Goal: Information Seeking & Learning: Learn about a topic

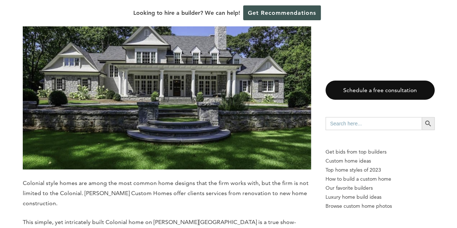
scroll to position [1446, 0]
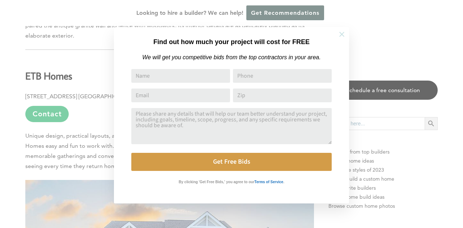
click at [339, 33] on icon at bounding box center [342, 34] width 8 height 8
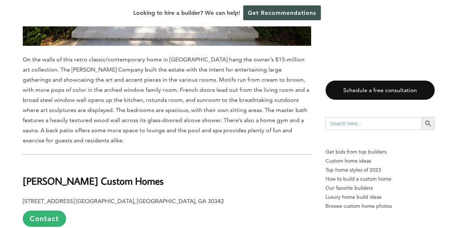
scroll to position [1012, 0]
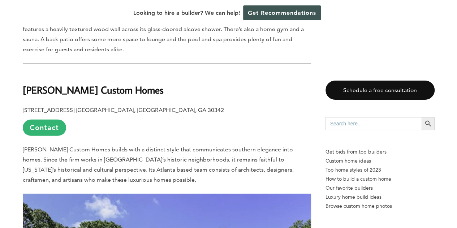
click at [135, 156] on span "Since the firm works in [GEOGRAPHIC_DATA]’s historic neighborhoods, it remains …" at bounding box center [154, 164] width 262 height 17
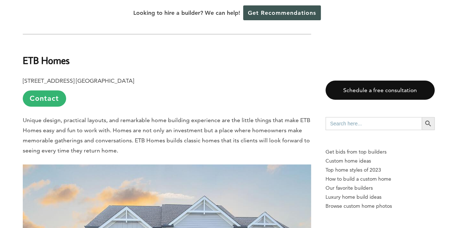
scroll to position [1410, 0]
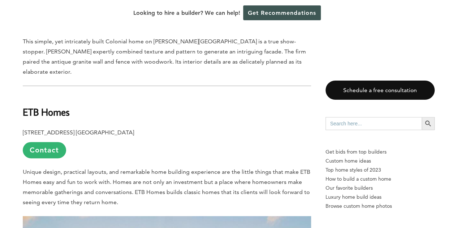
click at [268, 179] on span "Homes are not only an investment but a place where homeowners make memorable ga…" at bounding box center [166, 192] width 287 height 27
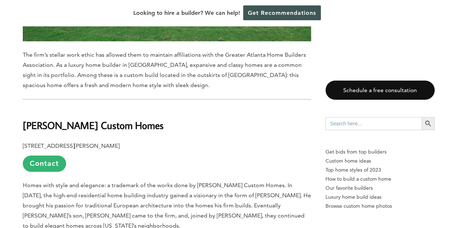
scroll to position [1808, 0]
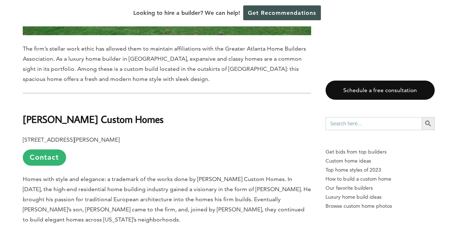
click at [117, 113] on b "[PERSON_NAME] Custom Homes" at bounding box center [93, 119] width 141 height 13
click at [116, 113] on b "[PERSON_NAME] Custom Homes" at bounding box center [93, 119] width 141 height 13
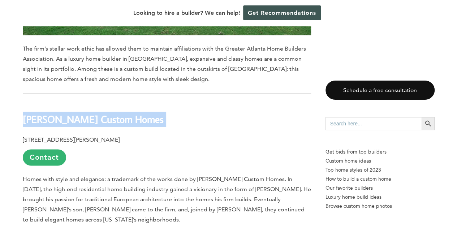
click at [116, 113] on b "[PERSON_NAME] Custom Homes" at bounding box center [93, 119] width 141 height 13
copy div "[PERSON_NAME] Custom Homes"
